Goal: Task Accomplishment & Management: Complete application form

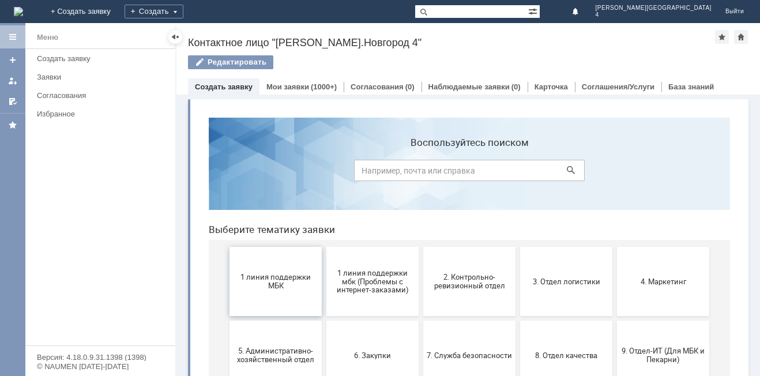
click at [249, 282] on span "1 линия поддержки МБК" at bounding box center [275, 281] width 85 height 17
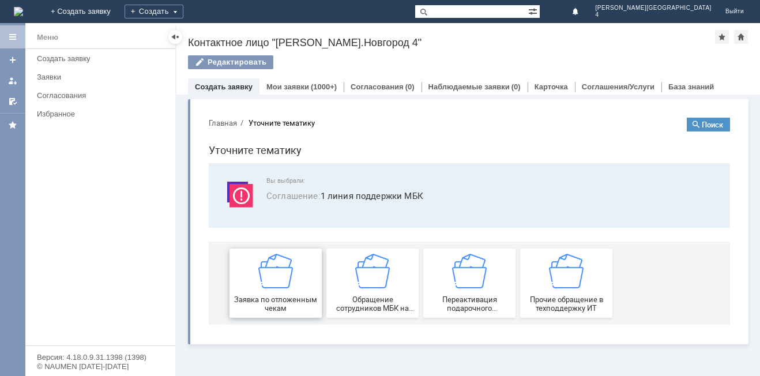
click at [279, 269] on img at bounding box center [275, 271] width 35 height 35
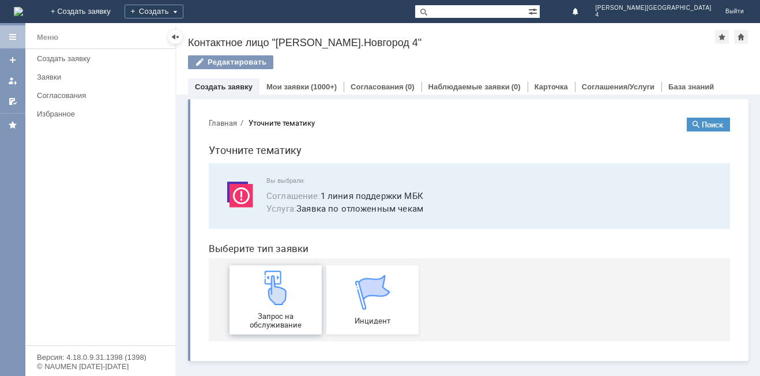
click at [293, 294] on div "Запрос на обслуживание" at bounding box center [275, 300] width 85 height 59
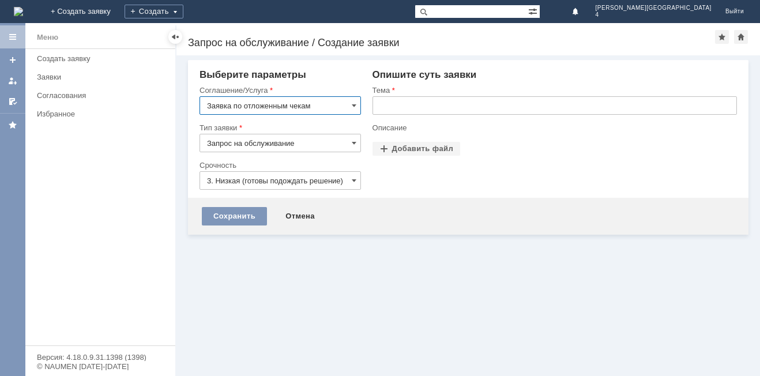
click at [435, 99] on input "text" at bounding box center [555, 105] width 365 height 18
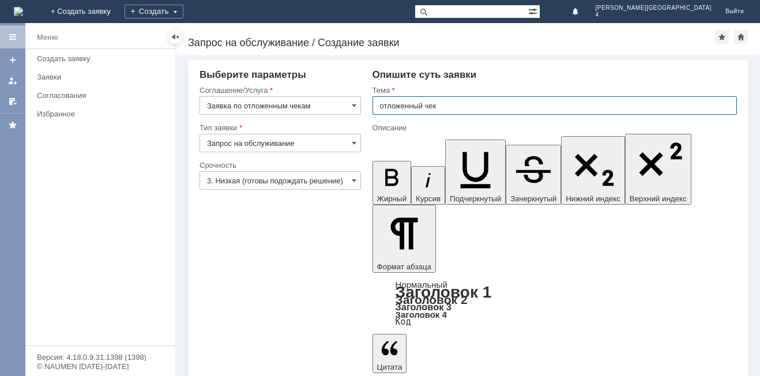
type input "отложенный чек"
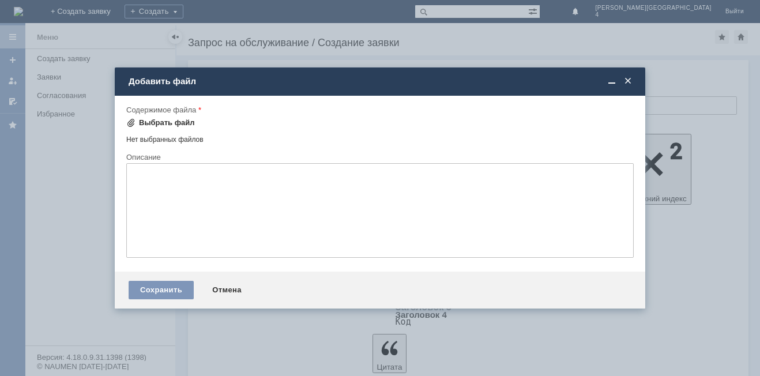
click at [145, 123] on div "Выбрать файл" at bounding box center [167, 122] width 56 height 9
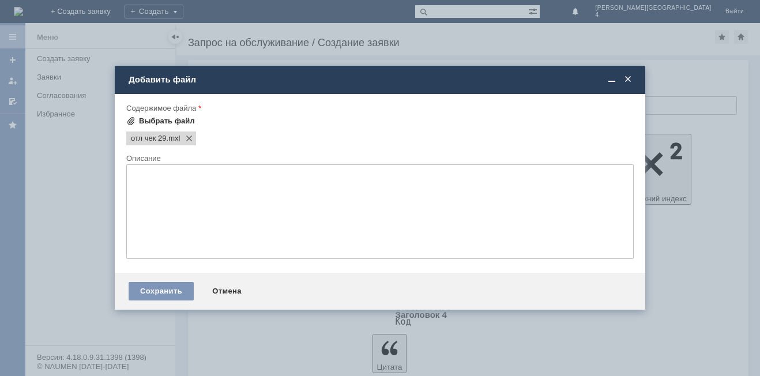
click at [163, 127] on div "Выбрать файл" at bounding box center [160, 121] width 69 height 14
click at [163, 121] on div "Выбрать файл" at bounding box center [167, 121] width 56 height 9
click at [261, 190] on textarea at bounding box center [380, 211] width 508 height 95
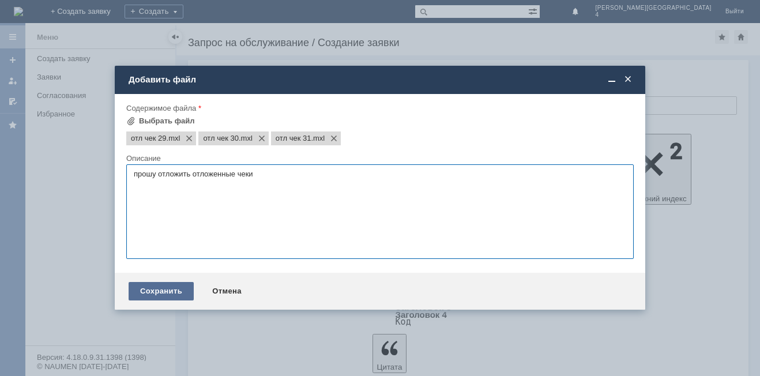
type textarea "прошу отложить отложенные чеки"
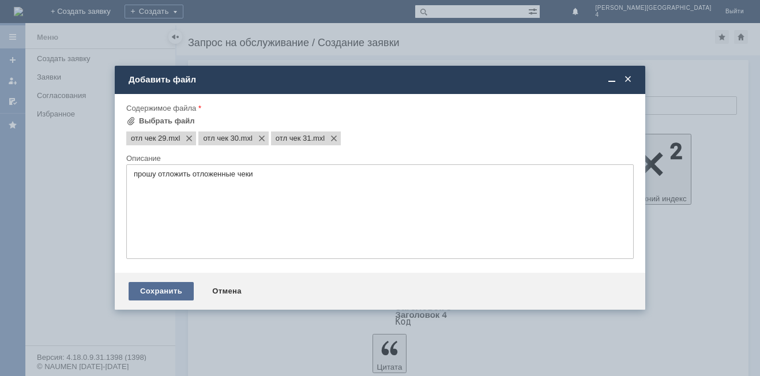
click at [174, 290] on div "Сохранить" at bounding box center [161, 291] width 65 height 18
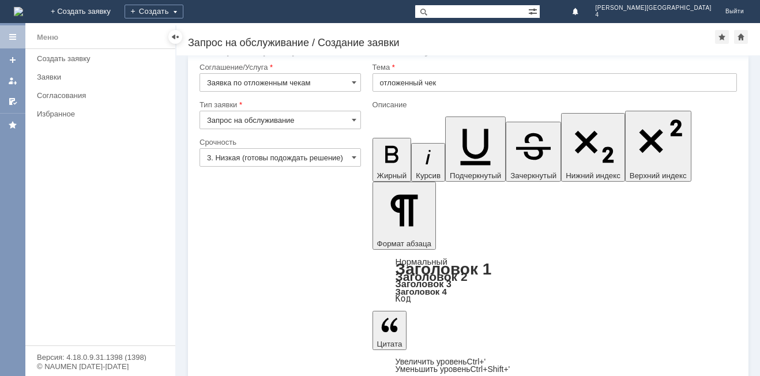
scroll to position [29, 0]
